Goal: Download file/media

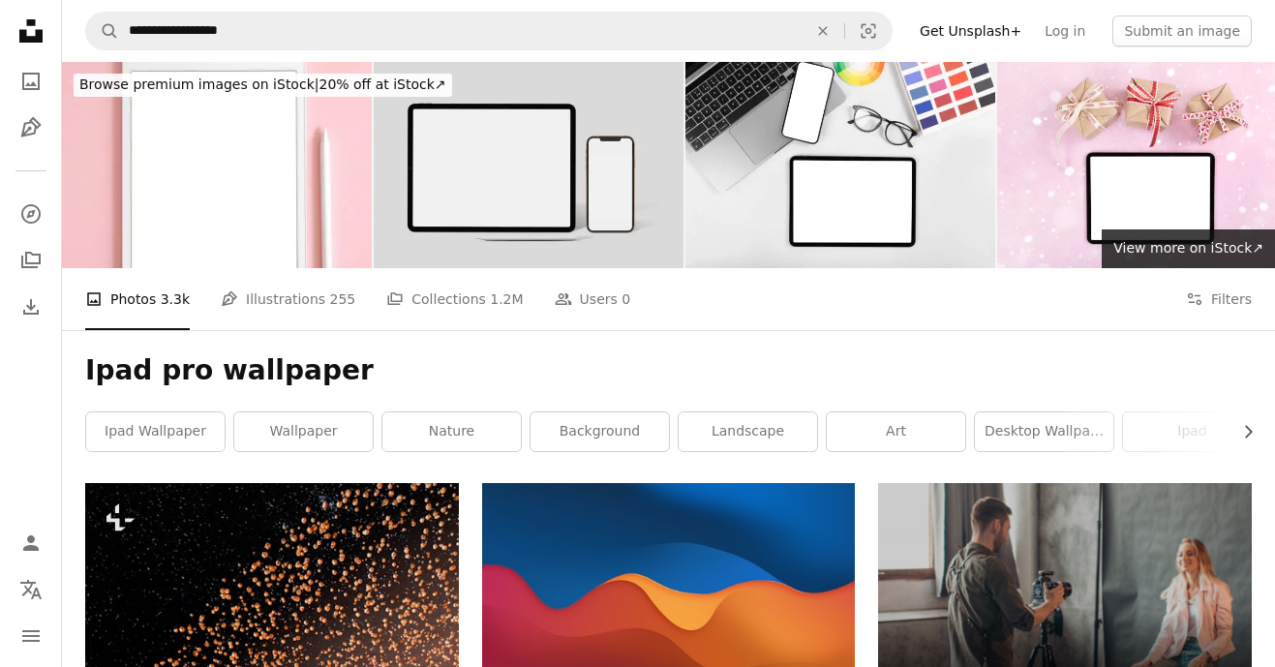
scroll to position [24215, 0]
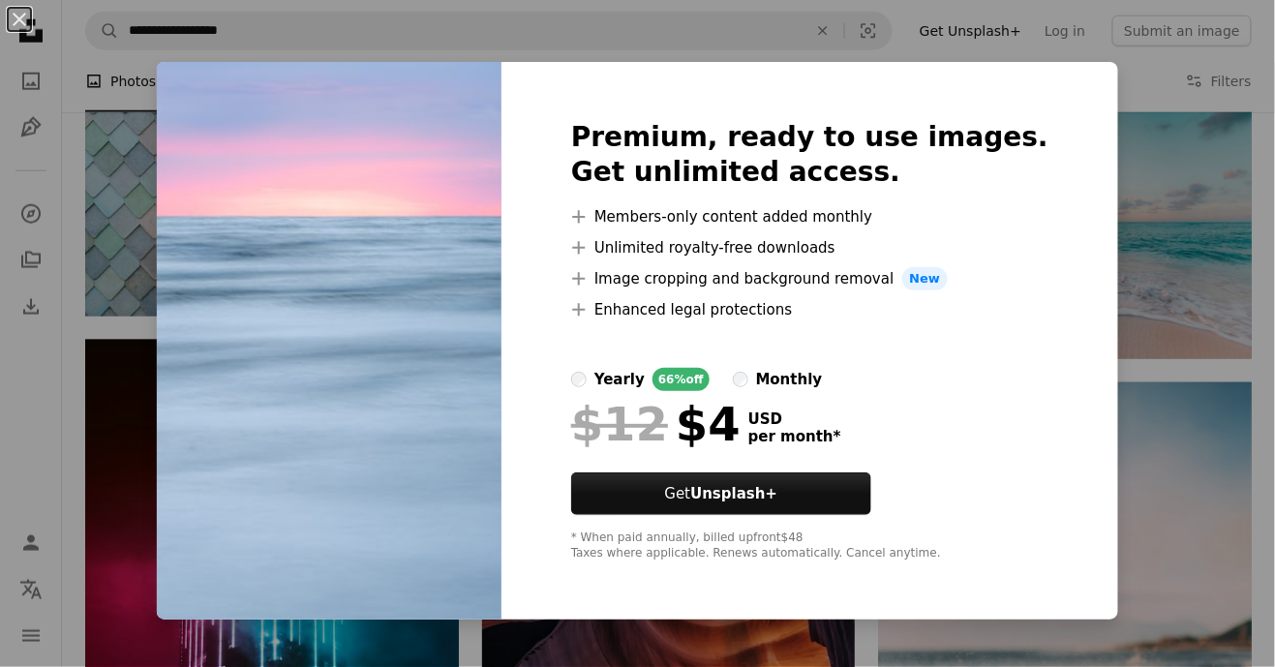
click at [1143, 273] on div "An X shape Premium, ready to use images. Get unlimited access. A plus sign Memb…" at bounding box center [637, 333] width 1275 height 667
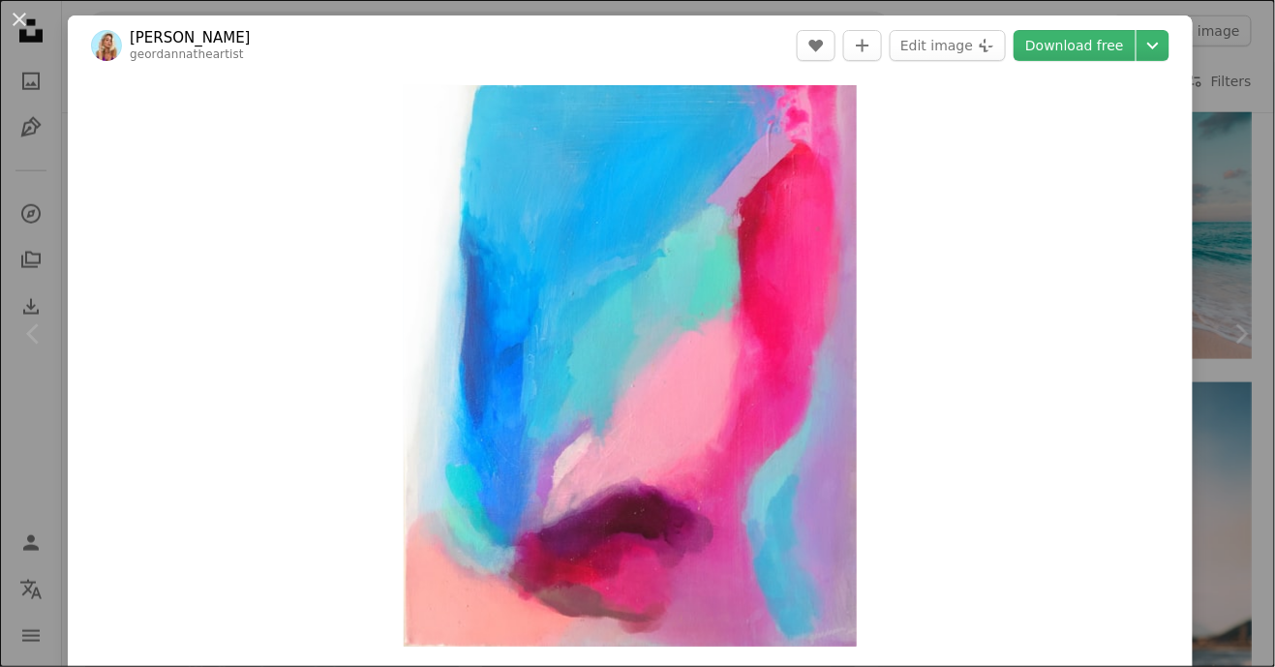
click at [1241, 221] on div "An X shape Chevron left Chevron right Geordanna [PERSON_NAME] geordannatheartis…" at bounding box center [637, 333] width 1275 height 667
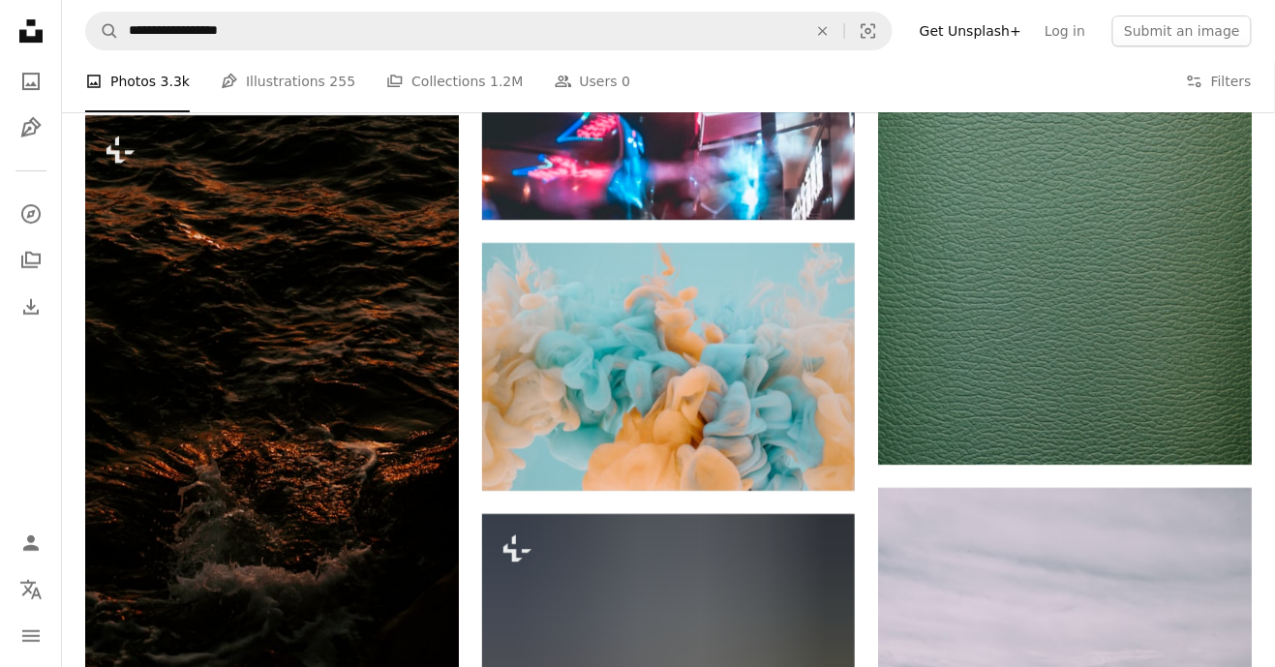
scroll to position [66849, 0]
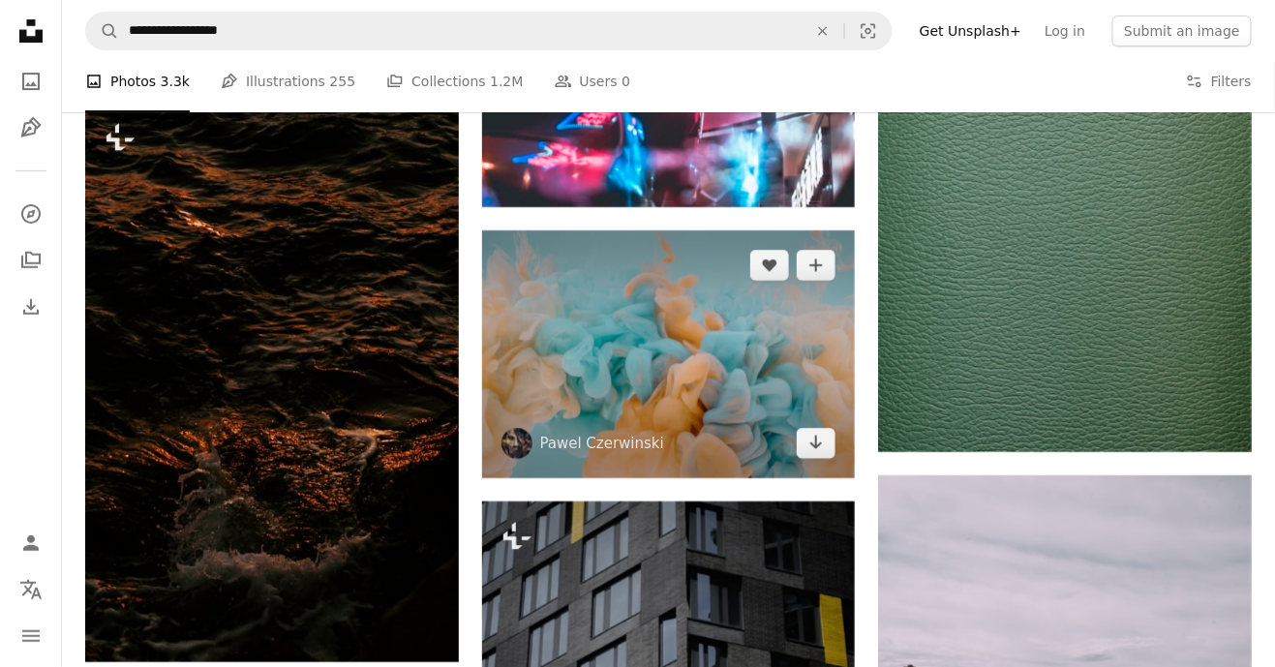
click at [780, 457] on img at bounding box center [669, 354] width 374 height 249
click at [704, 394] on img at bounding box center [669, 354] width 374 height 249
click at [746, 387] on img at bounding box center [669, 354] width 374 height 249
click at [736, 415] on img at bounding box center [669, 354] width 374 height 249
click at [834, 281] on button "A plus sign" at bounding box center [816, 265] width 39 height 31
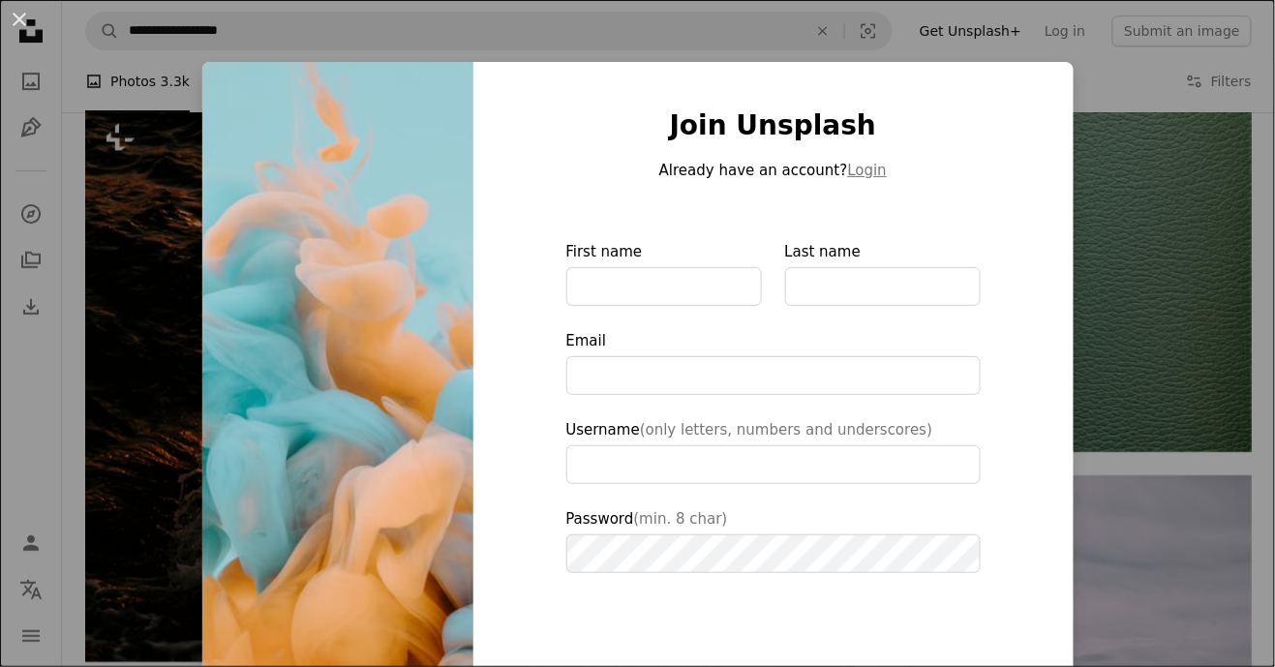
click at [1149, 320] on div "An X shape Join Unsplash Already have an account? Login First name Last name Em…" at bounding box center [637, 333] width 1275 height 667
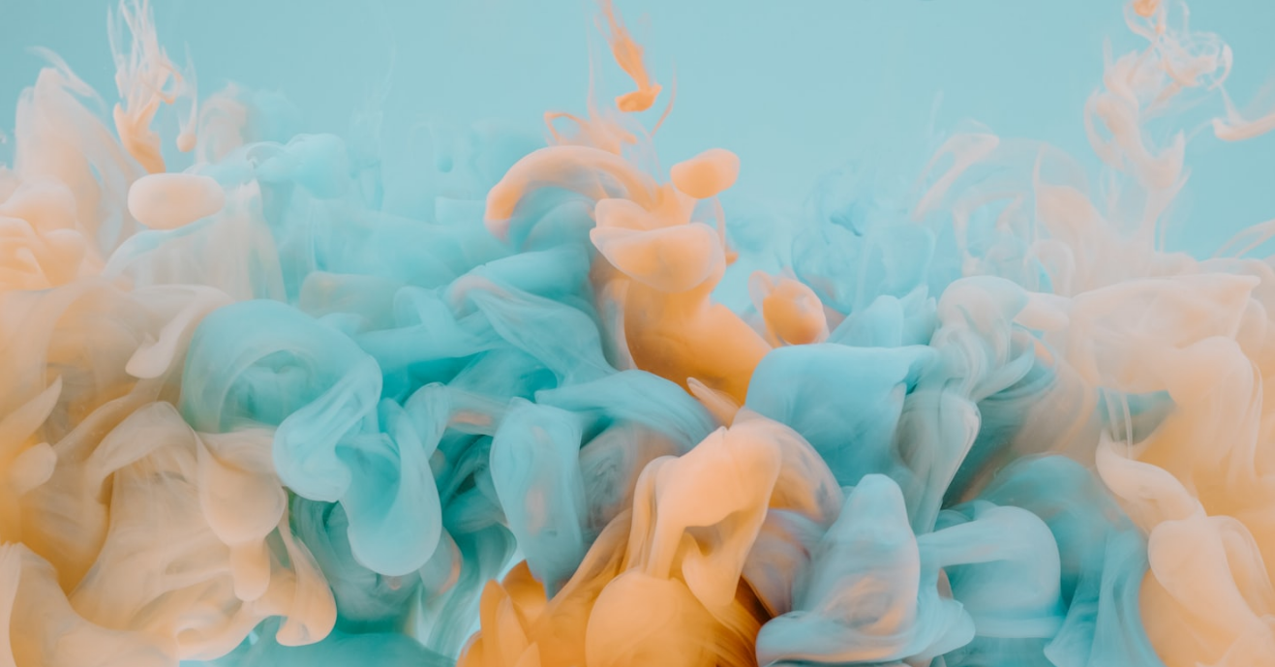
scroll to position [46, 0]
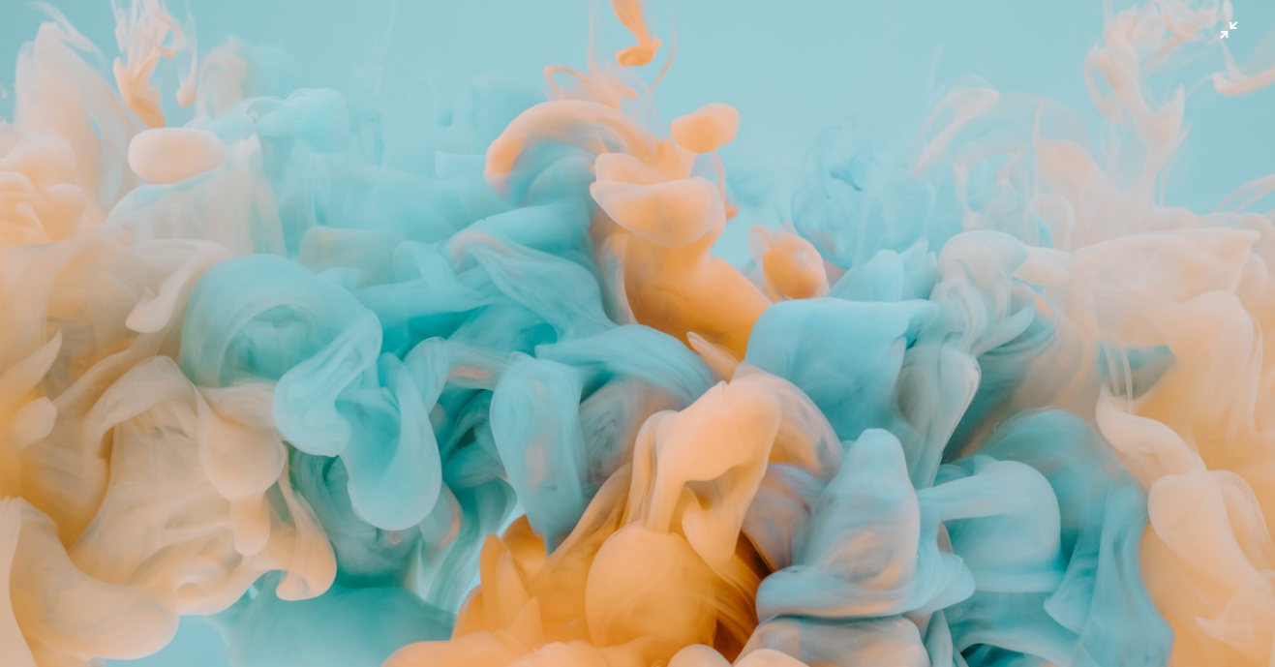
click at [875, 395] on img "Zoom out on this image" at bounding box center [637, 379] width 1277 height 851
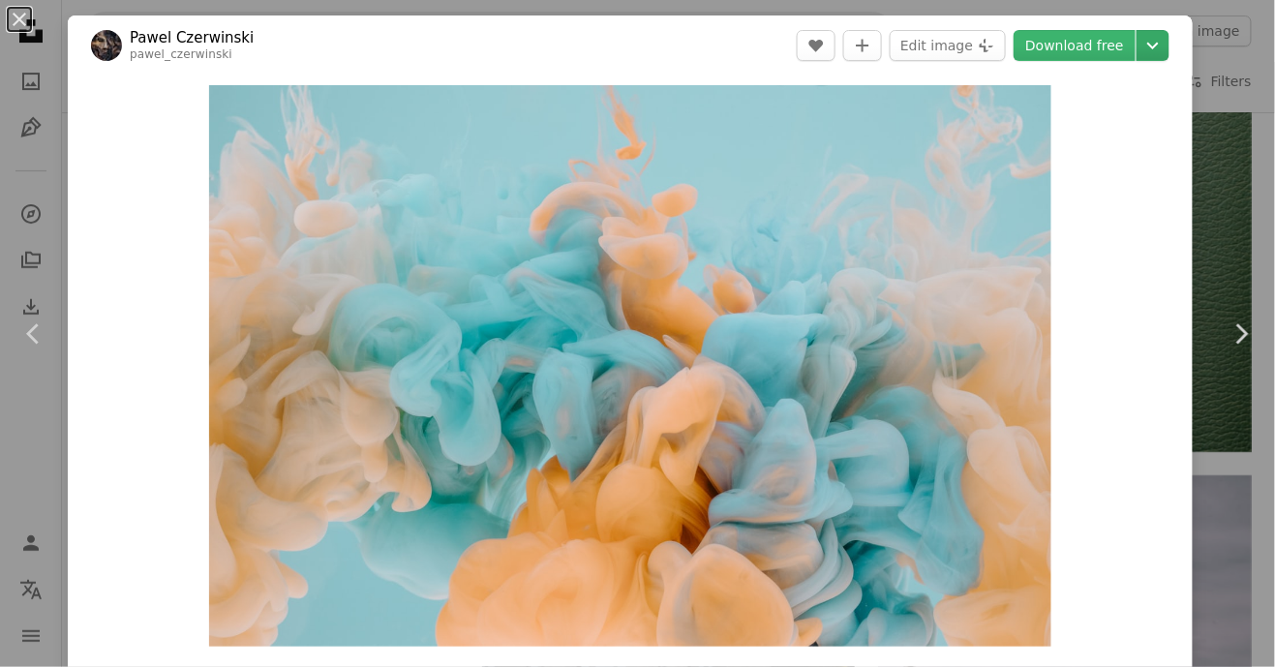
click at [1169, 55] on icon "Chevron down" at bounding box center [1153, 45] width 31 height 23
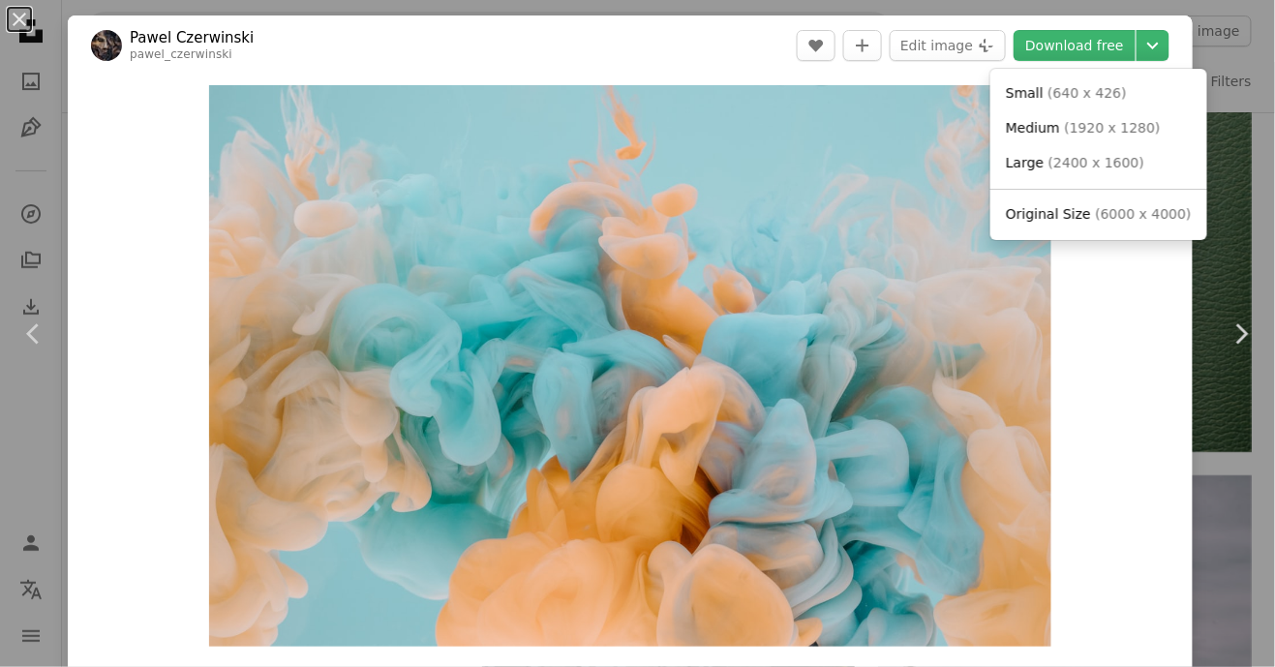
click at [1152, 225] on span "Original Size ( 6000 x 4000 )" at bounding box center [1099, 214] width 186 height 19
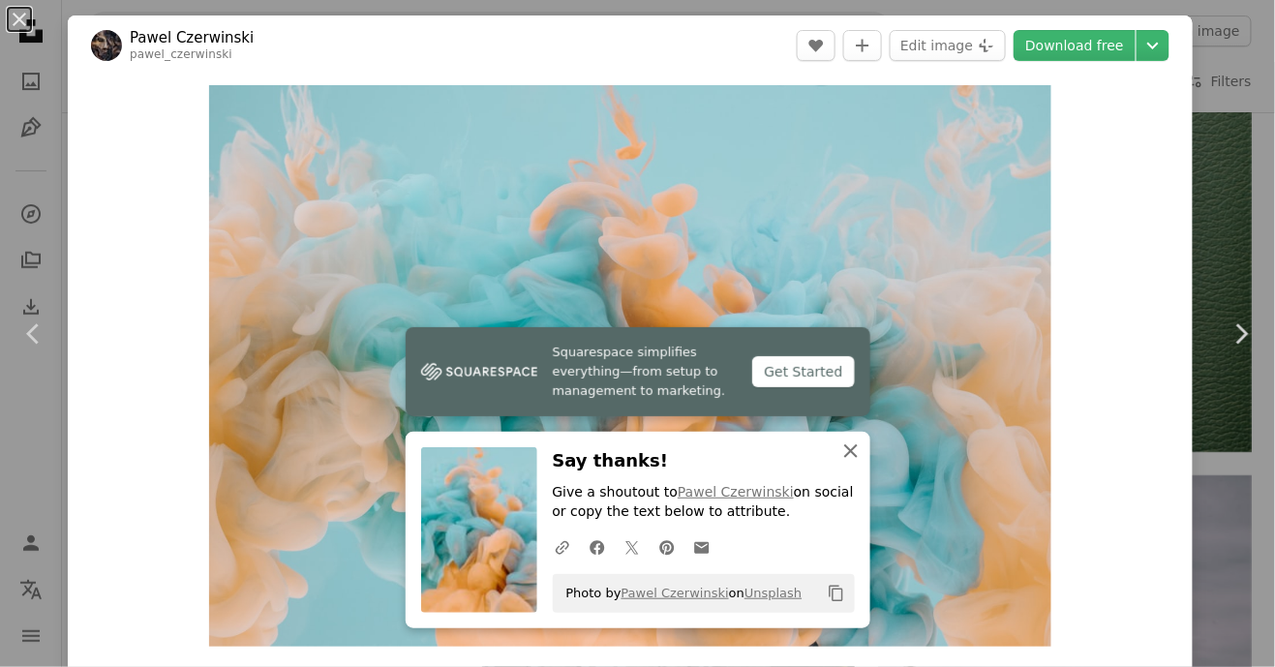
click at [852, 454] on icon "button" at bounding box center [851, 451] width 14 height 14
